Goal: Information Seeking & Learning: Learn about a topic

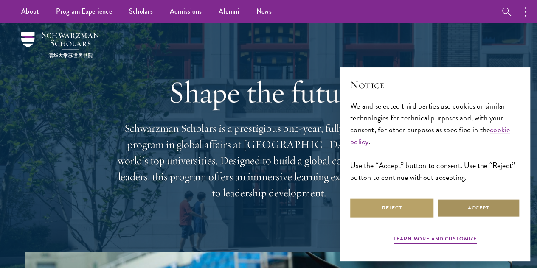
click at [482, 204] on button "Accept" at bounding box center [477, 208] width 83 height 19
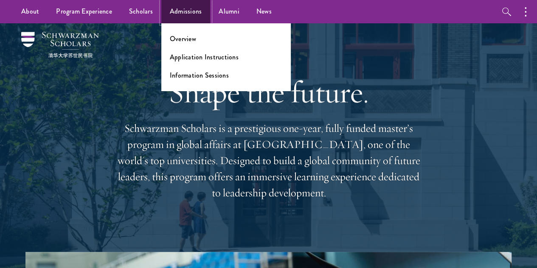
click at [182, 6] on link "Admissions" at bounding box center [185, 11] width 49 height 23
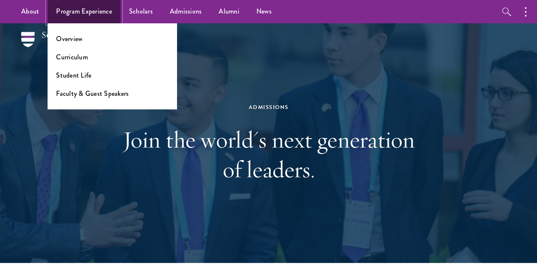
click at [94, 6] on link "Program Experience" at bounding box center [84, 11] width 73 height 23
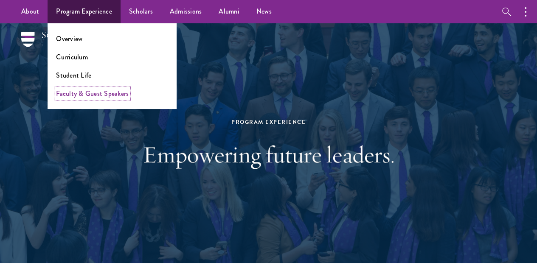
click at [76, 92] on link "Faculty & Guest Speakers" at bounding box center [92, 94] width 73 height 10
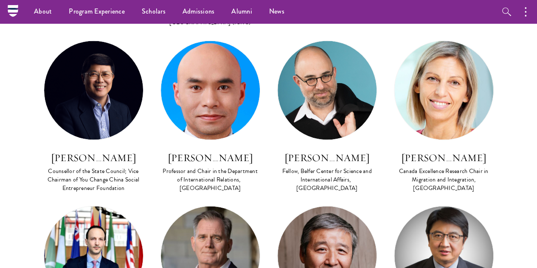
scroll to position [1892, 0]
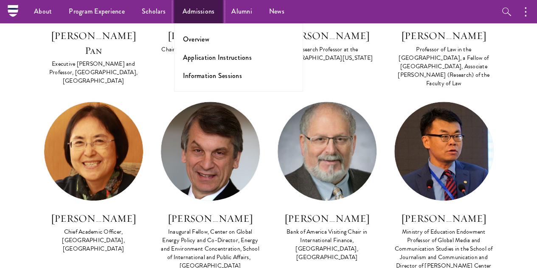
click at [186, 15] on link "Admissions" at bounding box center [198, 11] width 49 height 23
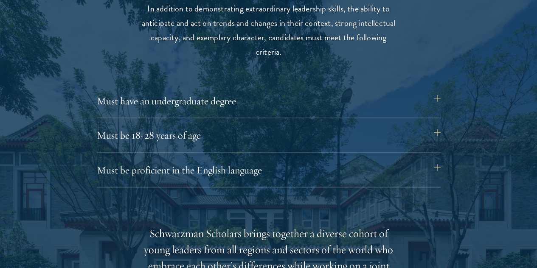
scroll to position [1128, 0]
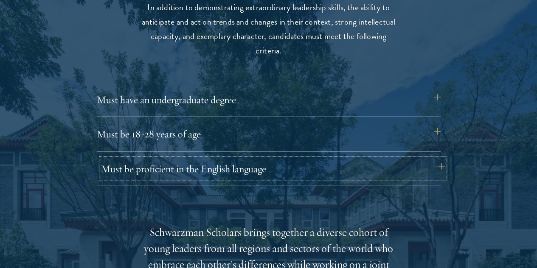
click at [443, 159] on button "Must be proficient in the English language" at bounding box center [273, 169] width 344 height 20
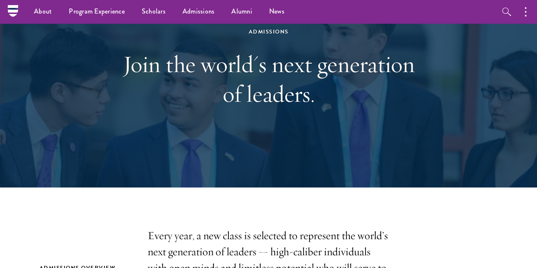
scroll to position [0, 0]
